Goal: Complete application form

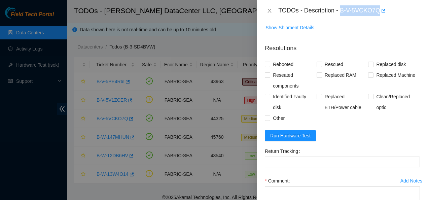
scroll to position [242, 0]
click at [305, 114] on div "Other" at bounding box center [291, 118] width 52 height 11
click at [331, 123] on div "Rebooted Rescued Replaced disk Reseated components Replaced RAM Replaced Machin…" at bounding box center [342, 91] width 155 height 65
click at [268, 66] on input "Rebooted" at bounding box center [267, 64] width 5 height 5
checkbox input "true"
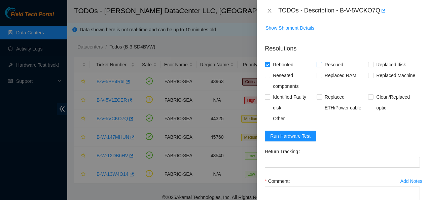
click at [322, 65] on span "Rescued" at bounding box center [334, 64] width 24 height 11
click at [320, 65] on input "Rescued" at bounding box center [318, 64] width 5 height 5
checkbox input "true"
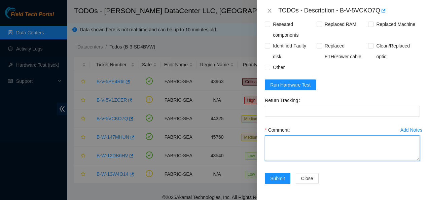
click at [339, 147] on textarea "Comment" at bounding box center [342, 148] width 155 height 26
paste textarea "Contacted NOCC to see if safe to work Rebooted and rescued Failed/froze twice C…"
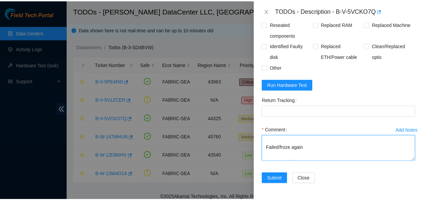
scroll to position [67, 0]
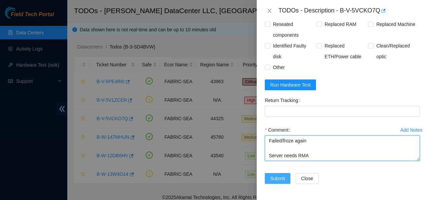
type textarea "Contacted NOCC to see if safe to work Rebooted and rescued Failed/froze twice C…"
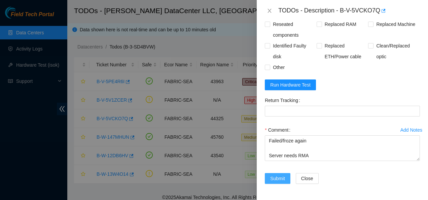
click at [270, 178] on span "Submit" at bounding box center [277, 178] width 15 height 7
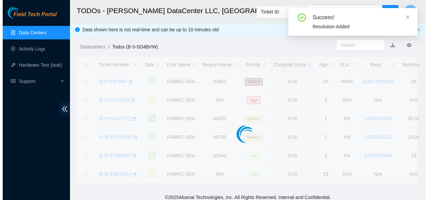
scroll to position [219, 0]
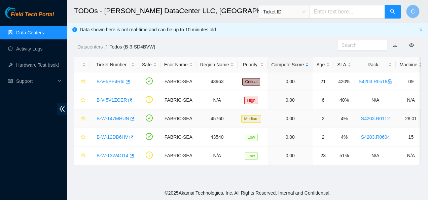
click at [111, 118] on link "B-W-147MHUN" at bounding box center [113, 118] width 33 height 5
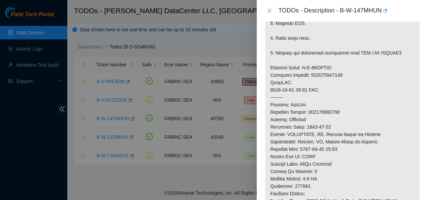
scroll to position [281, 0]
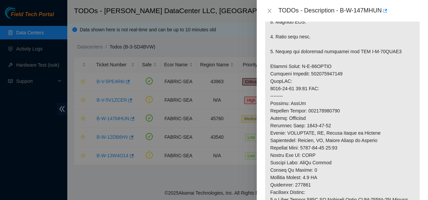
click at [218, 184] on div at bounding box center [214, 100] width 428 height 200
click at [270, 11] on icon "close" at bounding box center [269, 10] width 5 height 5
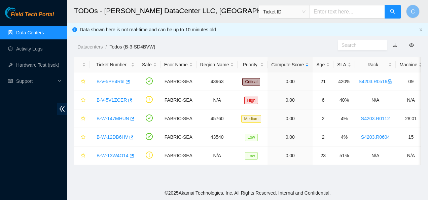
scroll to position [244, 0]
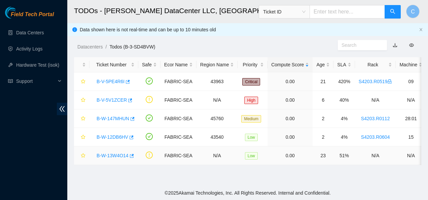
click at [110, 155] on link "B-W-13W4O14" at bounding box center [113, 155] width 32 height 5
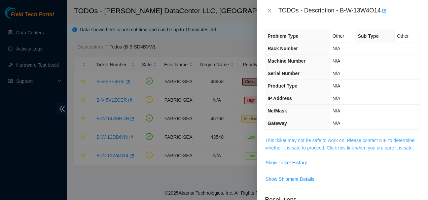
click at [278, 146] on link "This ticket may not be safe to work on. Please contact NIE to determine whether…" at bounding box center [339, 144] width 149 height 13
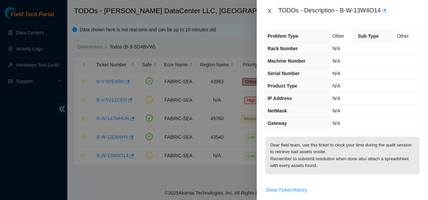
click at [270, 9] on icon "close" at bounding box center [269, 10] width 5 height 5
